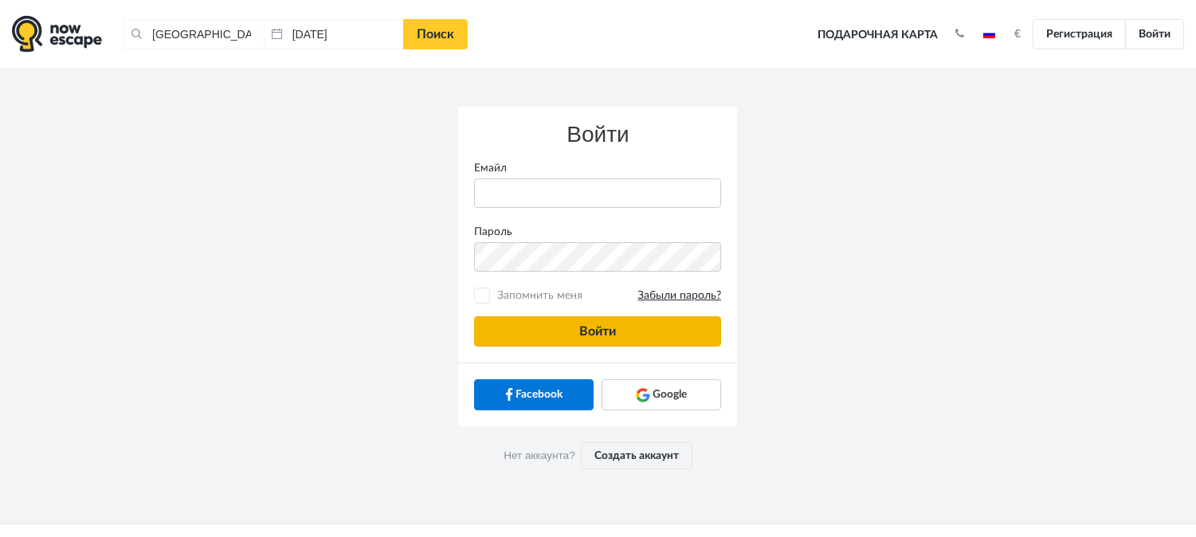
type input "[PERSON_NAME][EMAIL_ADDRESS][DOMAIN_NAME]"
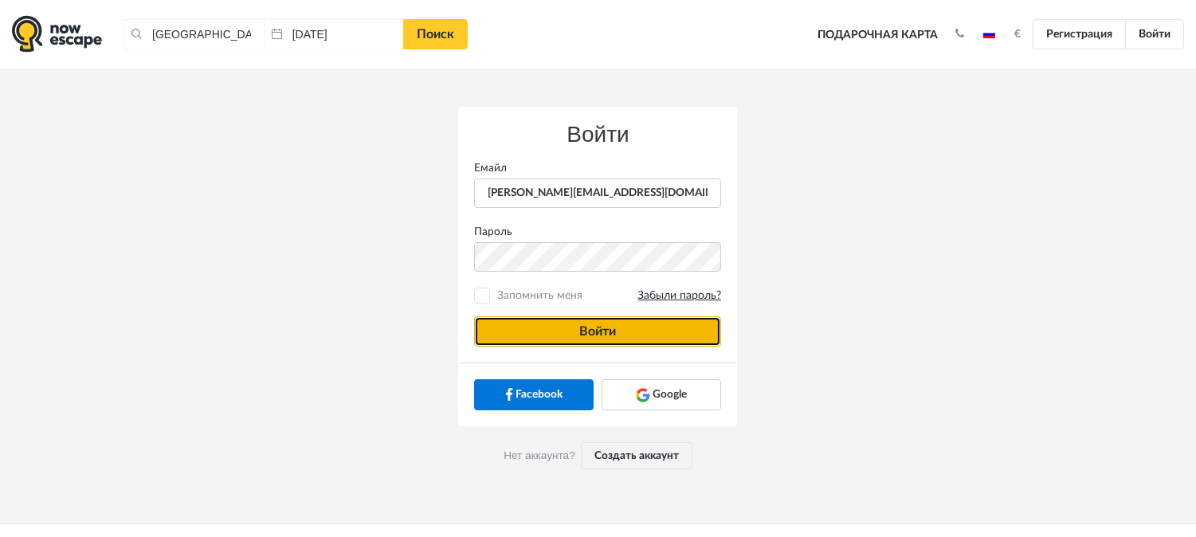
click at [633, 328] on button "Войти" at bounding box center [597, 331] width 247 height 30
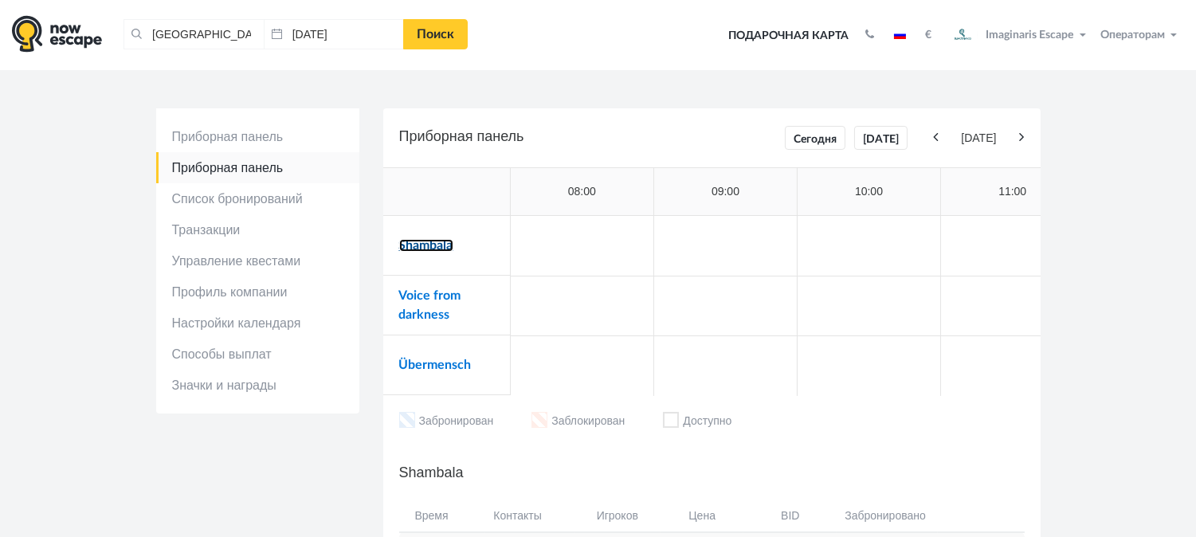
click at [423, 248] on link "Shambala" at bounding box center [426, 245] width 54 height 13
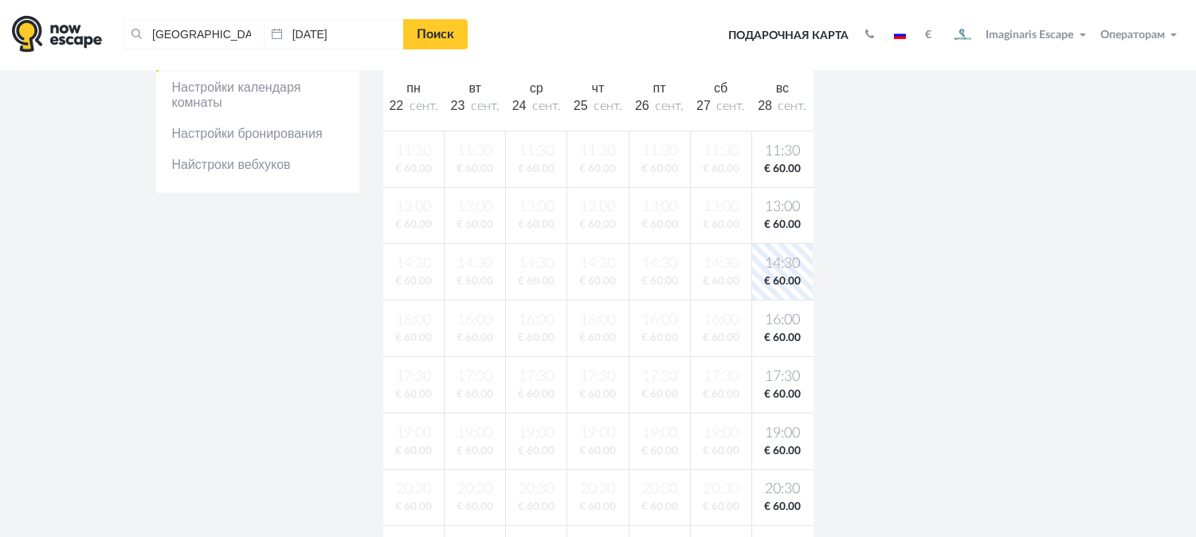
scroll to position [265, 0]
